Goal: Information Seeking & Learning: Learn about a topic

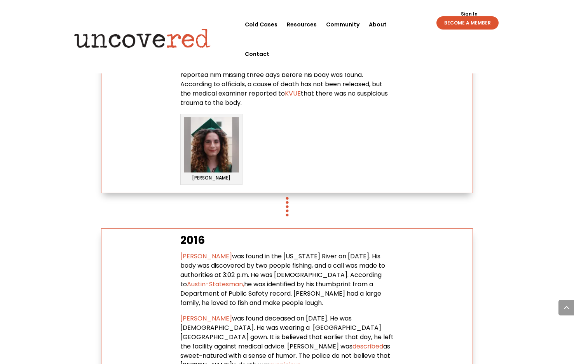
scroll to position [1671, 0]
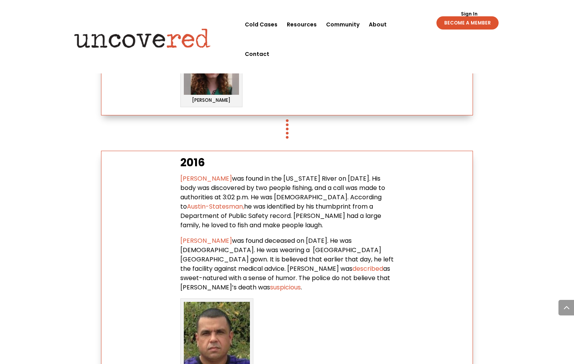
click at [26, 184] on div "What’s Happening at [DEMOGRAPHIC_DATA][GEOGRAPHIC_DATA]? Citizen Detective Reso…" at bounding box center [287, 308] width 574 height 3891
click at [215, 174] on span "[PERSON_NAME]" at bounding box center [206, 178] width 52 height 9
click at [211, 236] on span "[PERSON_NAME]" at bounding box center [206, 240] width 52 height 9
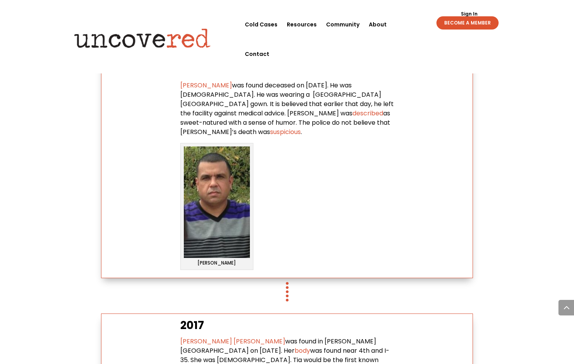
scroll to position [1865, 0]
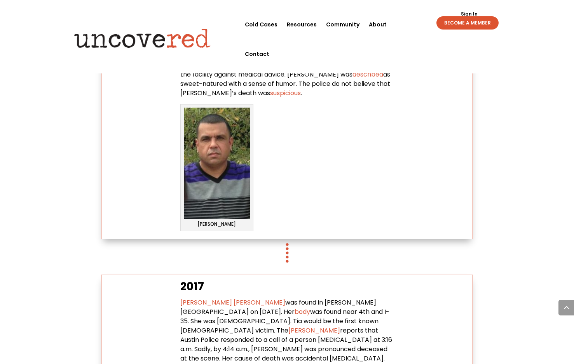
click at [202, 298] on span "[PERSON_NAME] [PERSON_NAME]" at bounding box center [232, 302] width 105 height 9
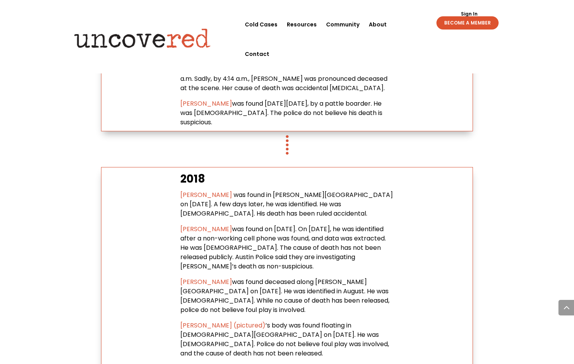
scroll to position [2137, 0]
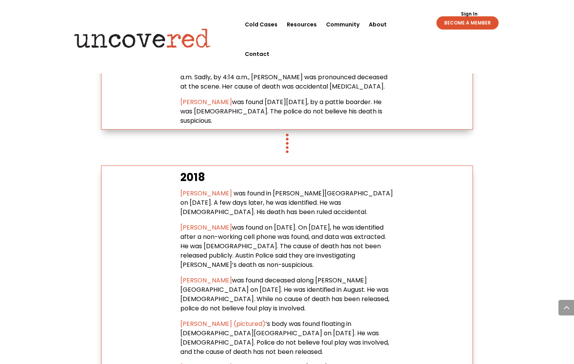
drag, startPoint x: 207, startPoint y: 126, endPoint x: 201, endPoint y: 126, distance: 5.4
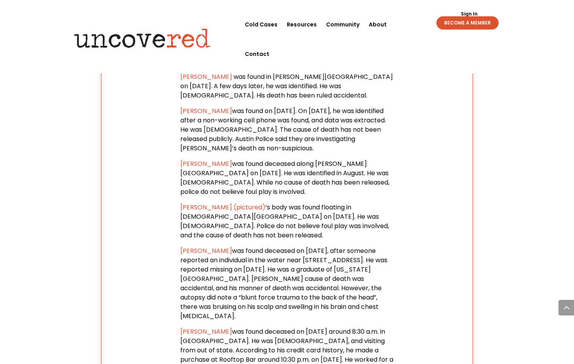
scroll to position [2292, 0]
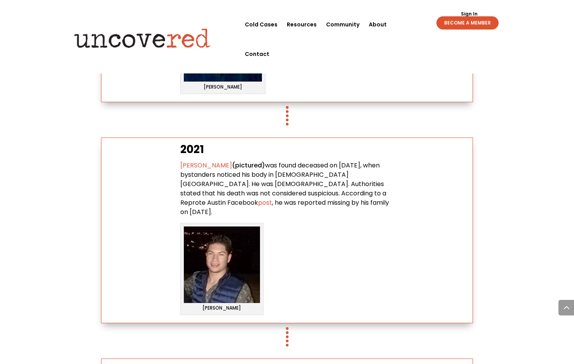
scroll to position [2720, 0]
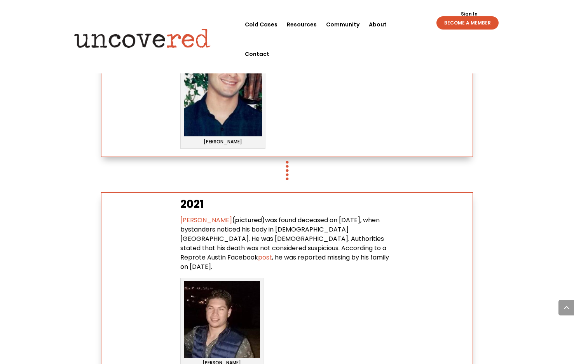
scroll to position [2759, 0]
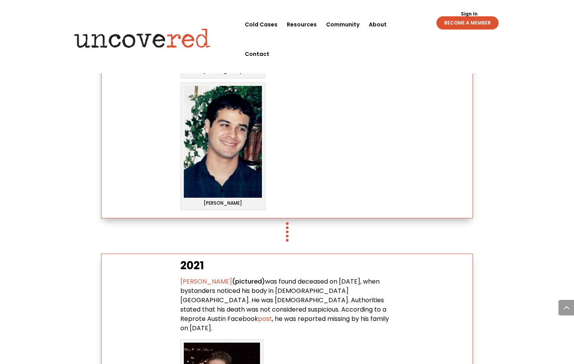
scroll to position [2642, 0]
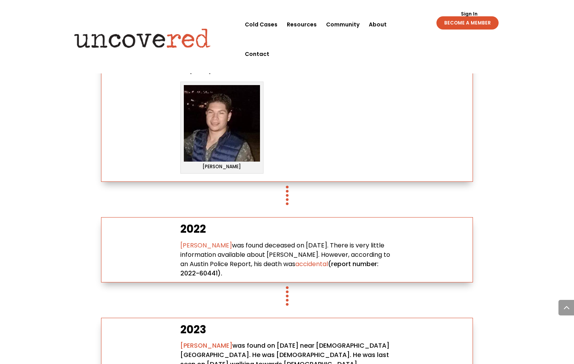
scroll to position [2914, 0]
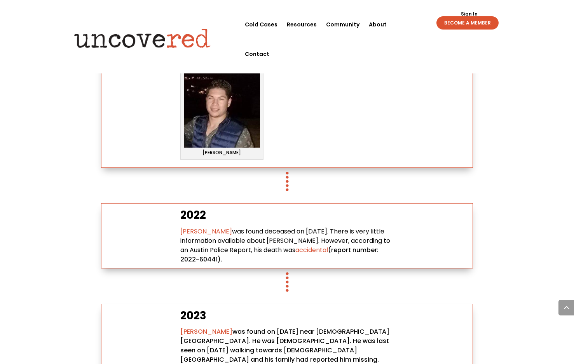
drag, startPoint x: 15, startPoint y: 178, endPoint x: 31, endPoint y: 176, distance: 16.0
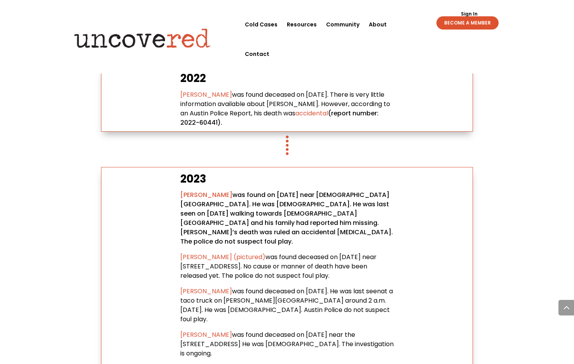
scroll to position [3070, 0]
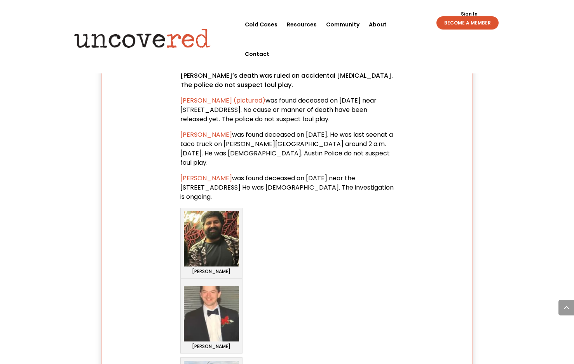
scroll to position [3147, 0]
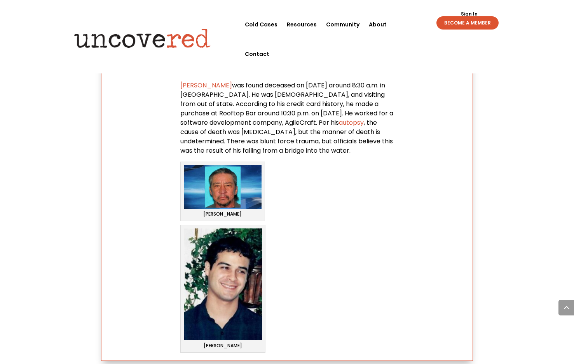
scroll to position [2487, 0]
